Goal: Transaction & Acquisition: Purchase product/service

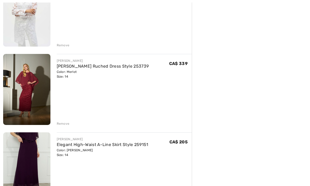
scroll to position [258, 0]
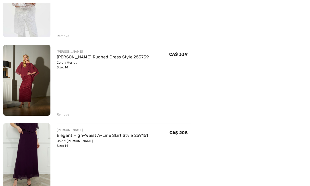
click at [32, 88] on img at bounding box center [26, 80] width 47 height 71
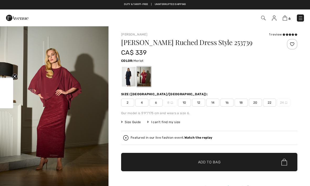
checkbox input "true"
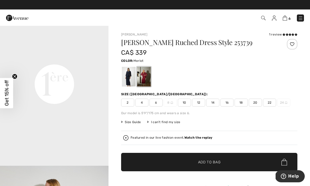
scroll to position [349, 0]
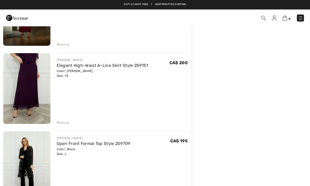
scroll to position [327, 0]
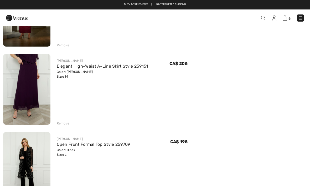
click at [30, 89] on img at bounding box center [26, 89] width 47 height 71
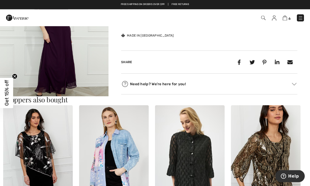
scroll to position [211, 0]
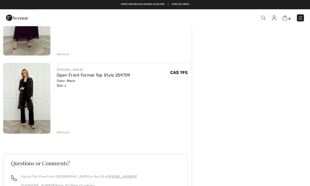
scroll to position [396, 0]
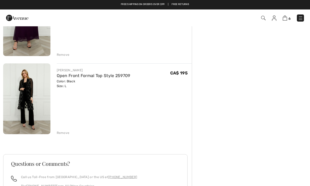
click at [34, 105] on img at bounding box center [26, 98] width 47 height 71
